Goal: Task Accomplishment & Management: Use online tool/utility

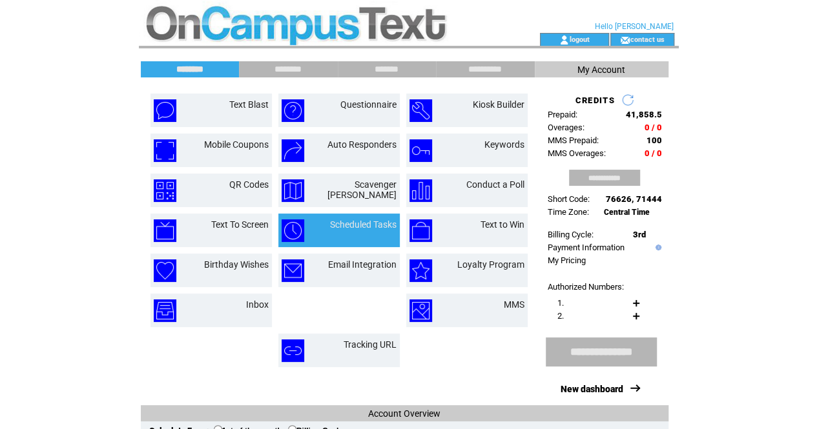
click at [364, 227] on link "Scheduled Tasks" at bounding box center [363, 225] width 67 height 10
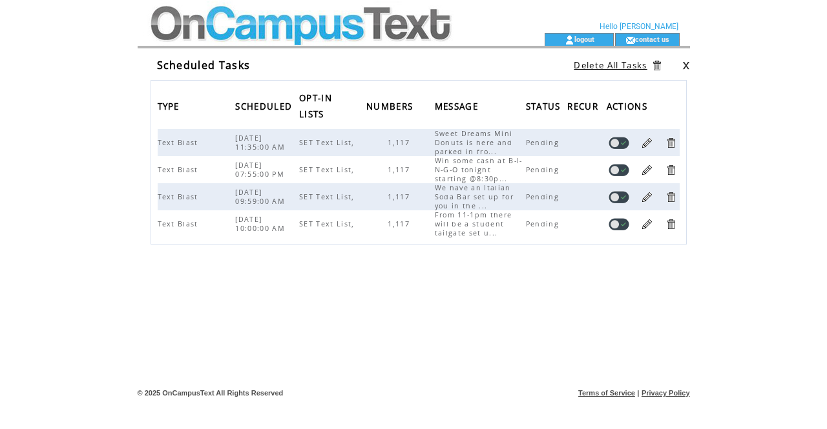
click at [359, 28] on td at bounding box center [320, 16] width 355 height 33
